Goal: Information Seeking & Learning: Learn about a topic

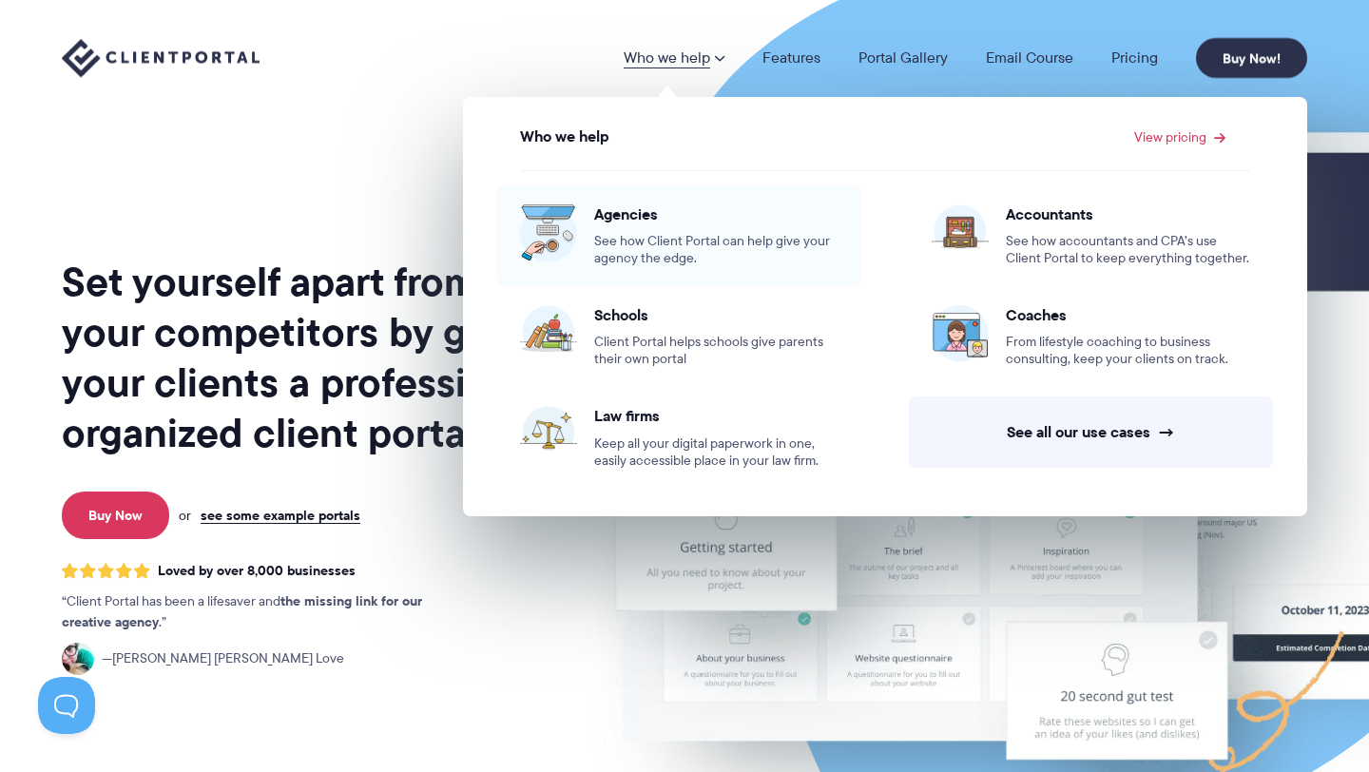
click at [686, 239] on span "See how Client Portal can help give your agency the edge." at bounding box center [716, 250] width 244 height 34
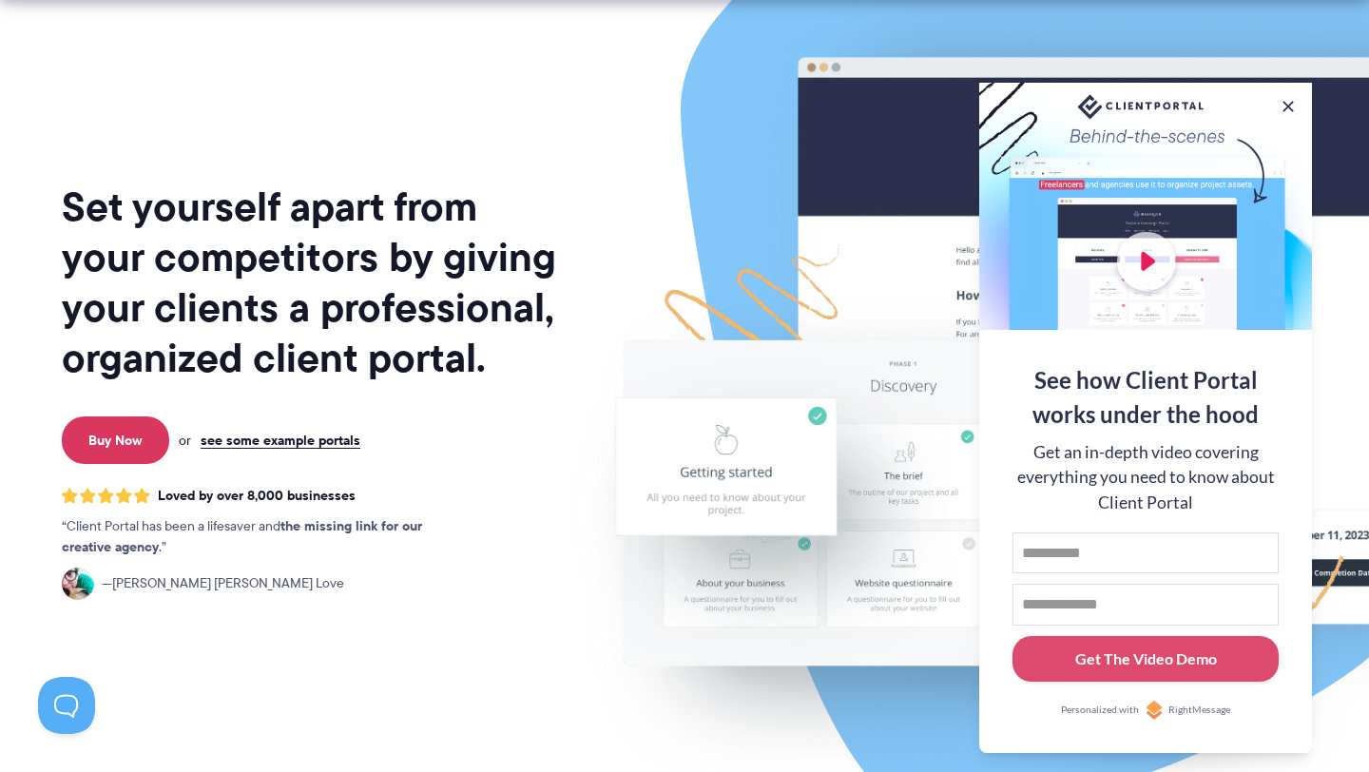
scroll to position [78, 0]
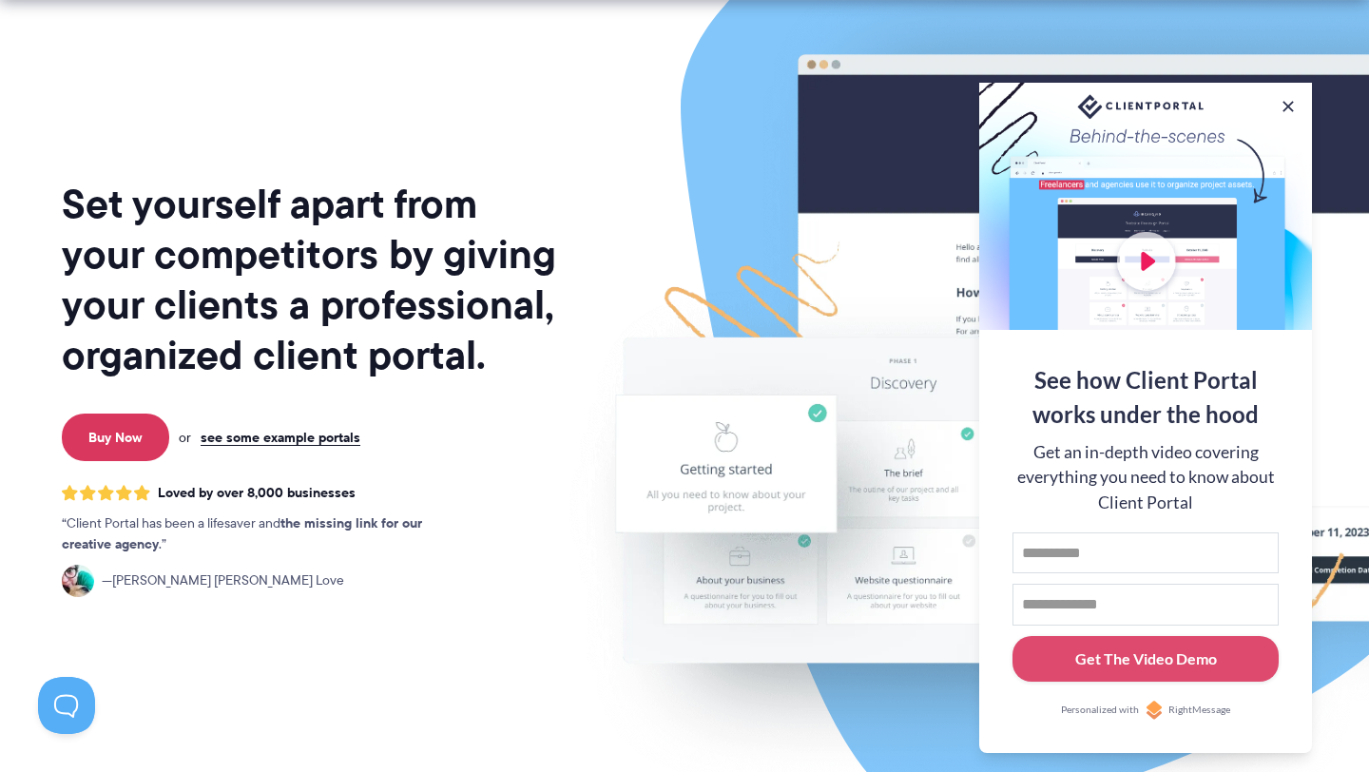
click at [1135, 260] on div at bounding box center [1145, 206] width 333 height 247
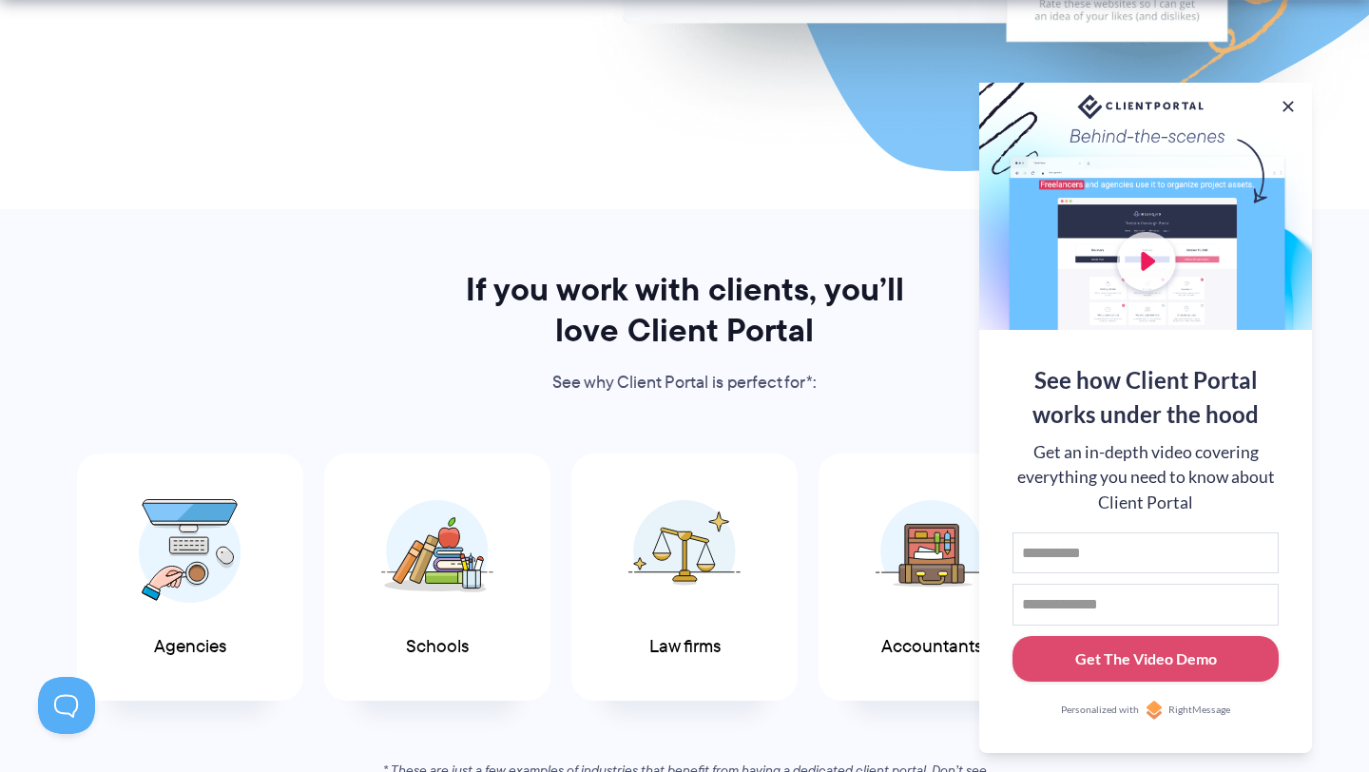
scroll to position [715, 0]
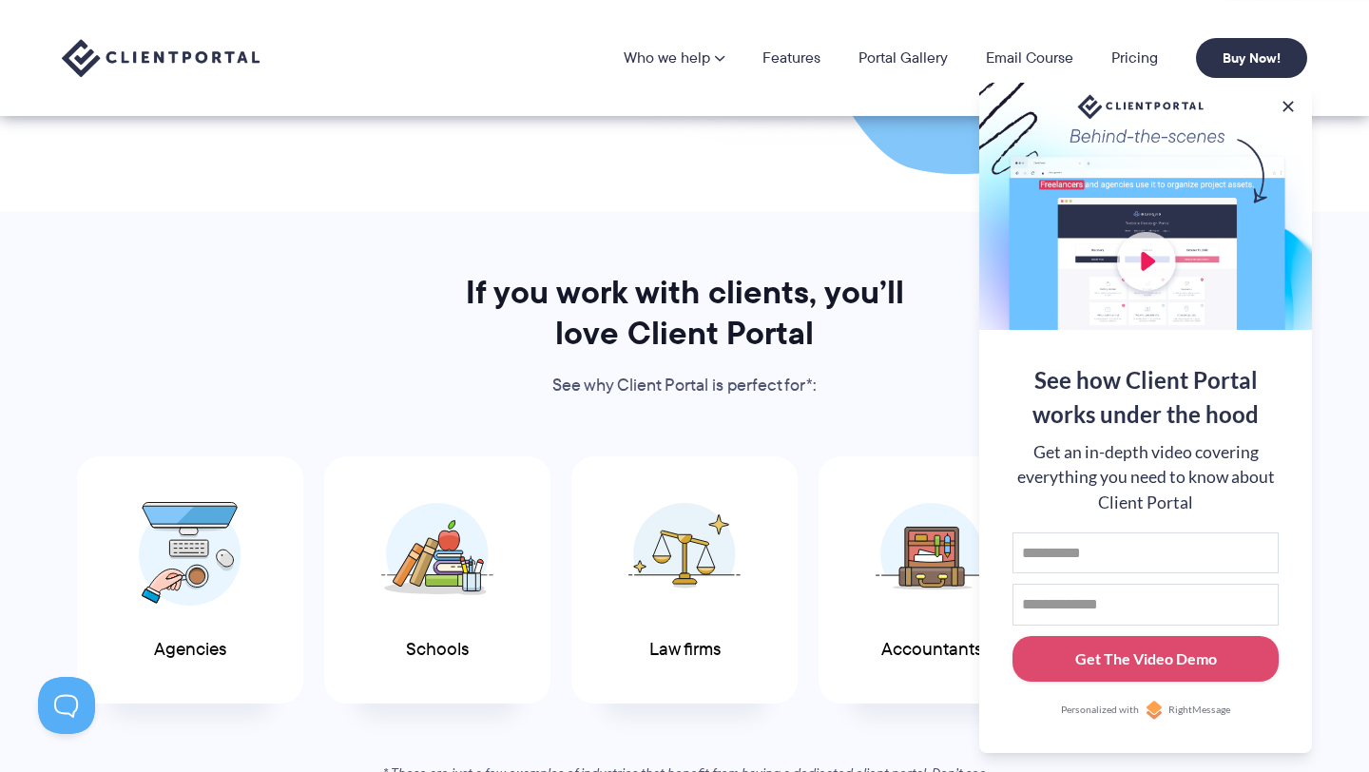
click at [1140, 264] on div at bounding box center [1145, 206] width 333 height 247
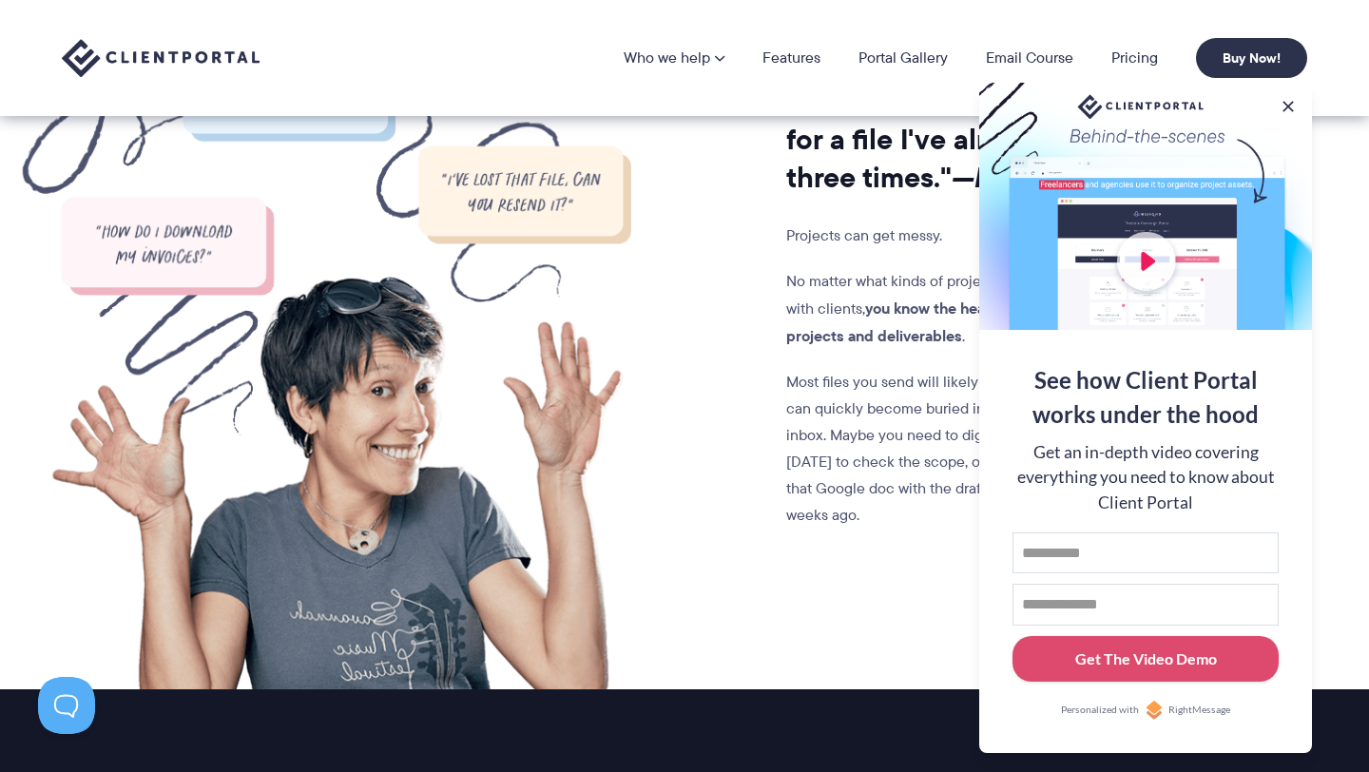
scroll to position [1590, 0]
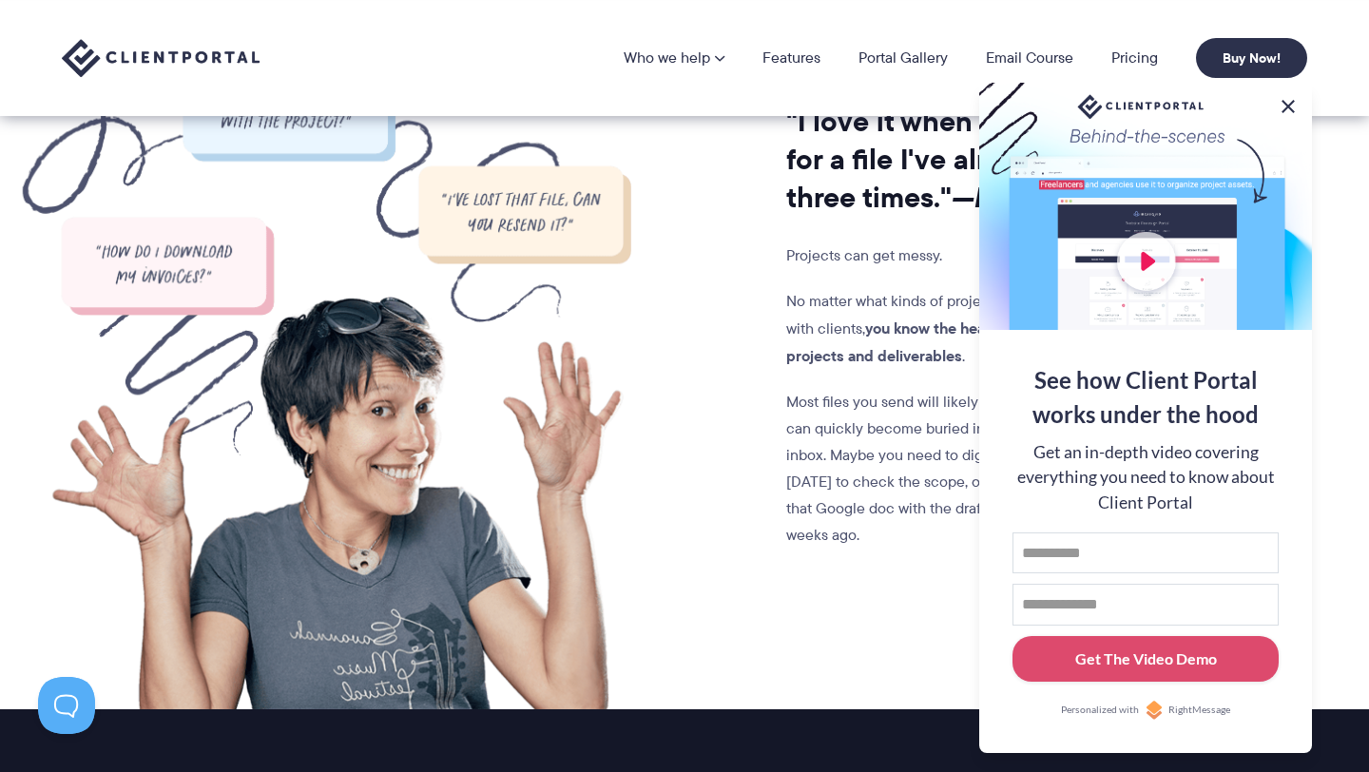
click at [1292, 102] on button at bounding box center [1288, 106] width 23 height 23
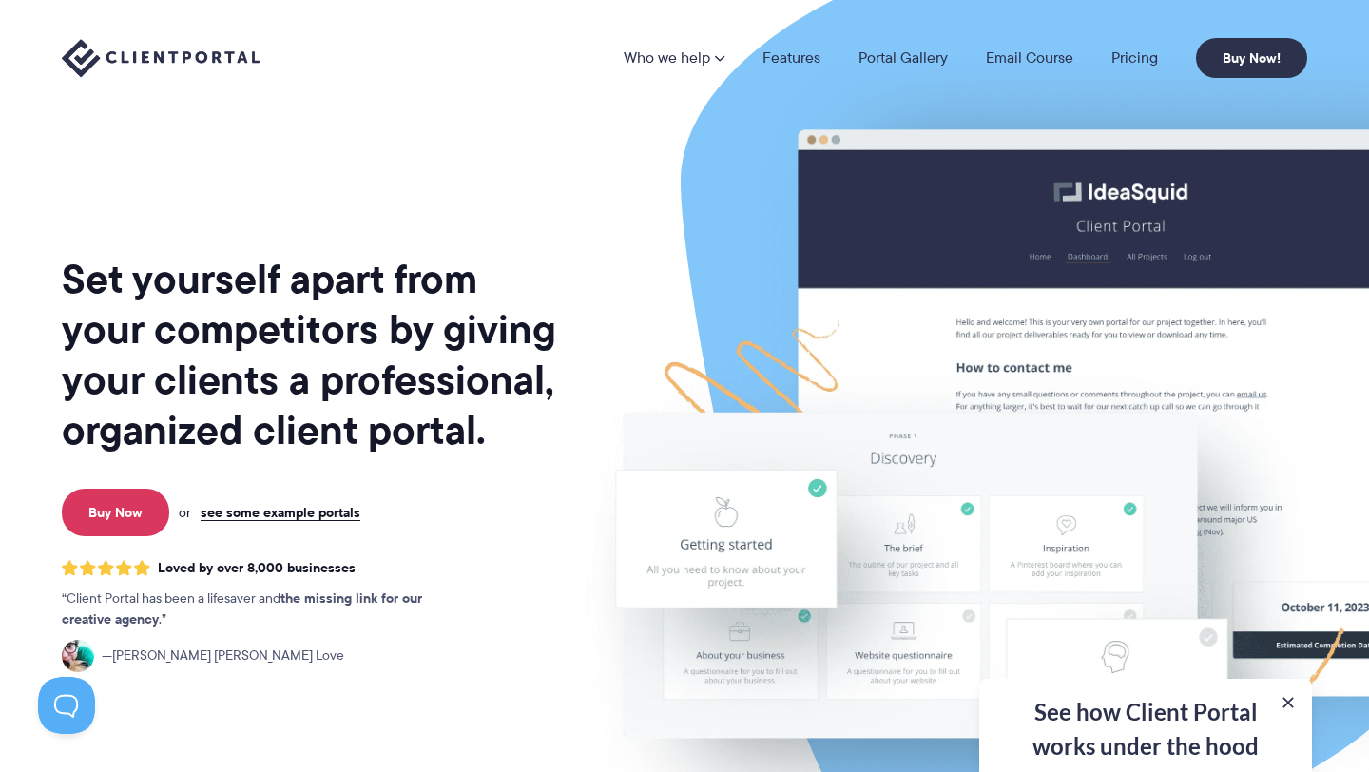
scroll to position [0, 0]
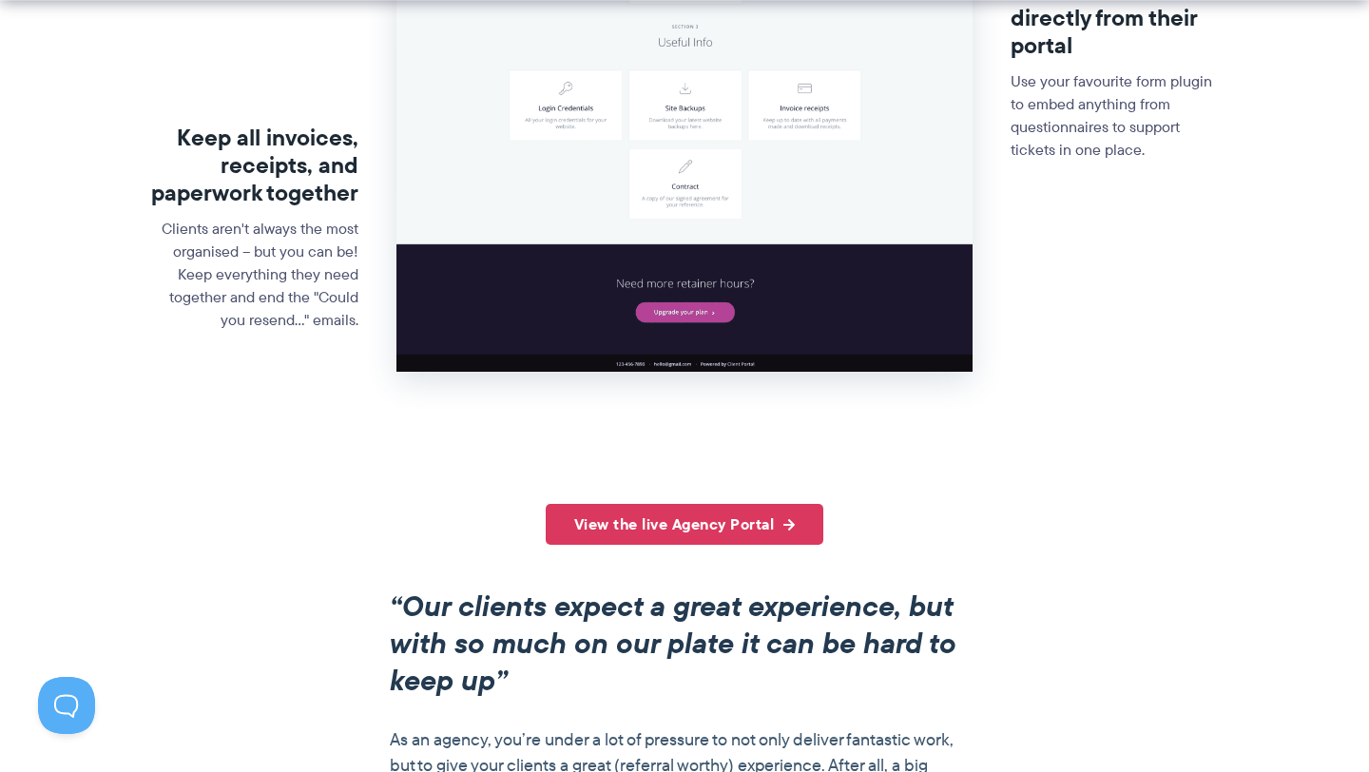
scroll to position [1407, 0]
